Goal: Task Accomplishment & Management: Manage account settings

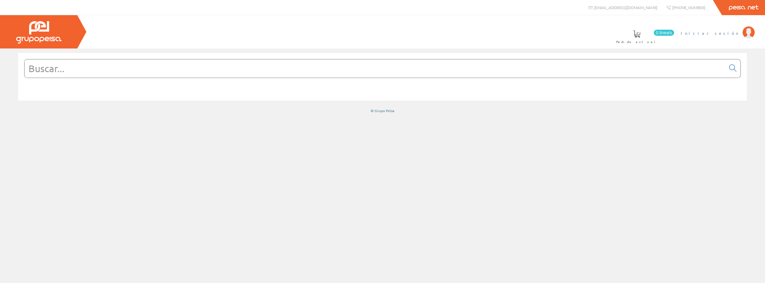
click at [725, 32] on span "Iniciar sesión" at bounding box center [709, 33] width 59 height 6
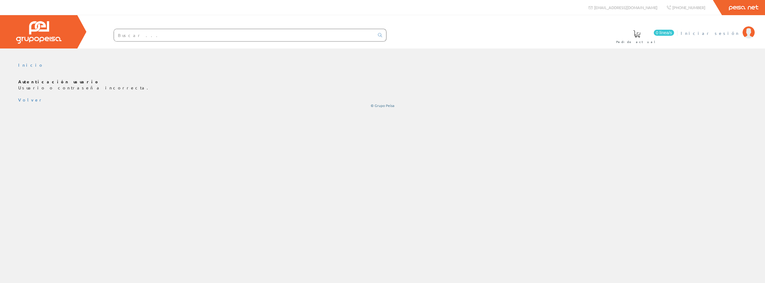
click at [725, 30] on span "Iniciar sesión" at bounding box center [709, 33] width 59 height 6
click at [727, 34] on span "Iniciar sesión" at bounding box center [709, 33] width 59 height 6
click at [20, 65] on link "Inicio" at bounding box center [31, 64] width 26 height 5
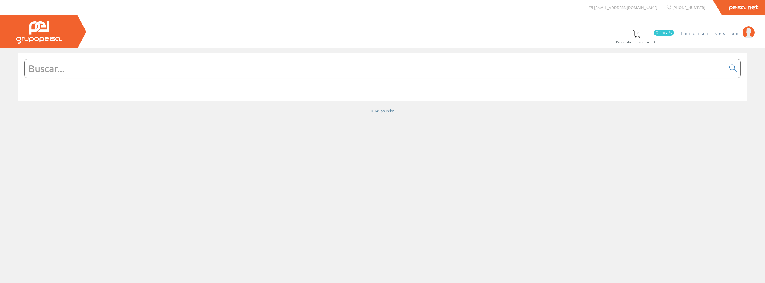
click at [721, 35] on span "Iniciar sesión" at bounding box center [709, 33] width 59 height 6
